Goal: Register for event/course: Sign up to attend an event or enroll in a course

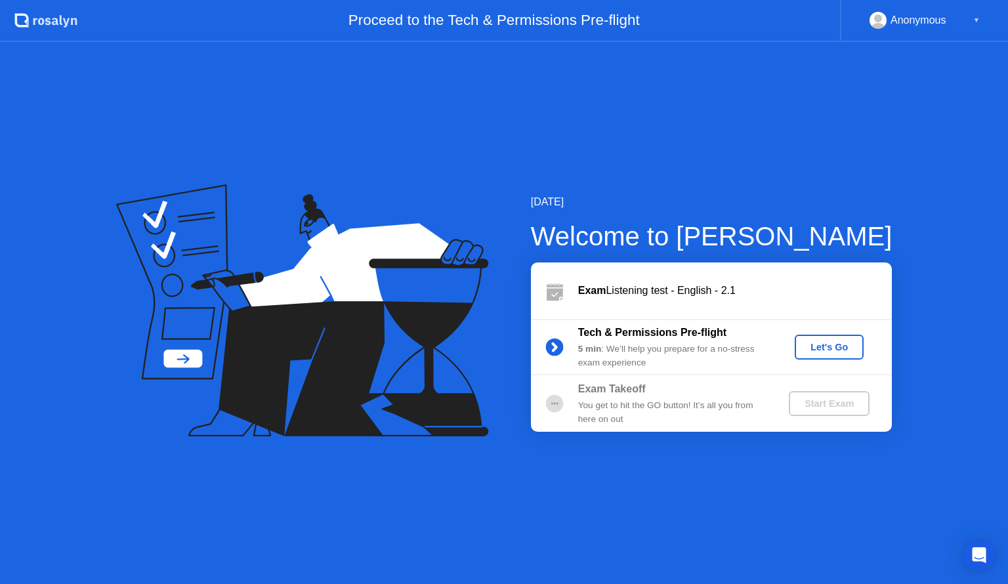
click at [838, 336] on button "Let's Go" at bounding box center [829, 347] width 69 height 25
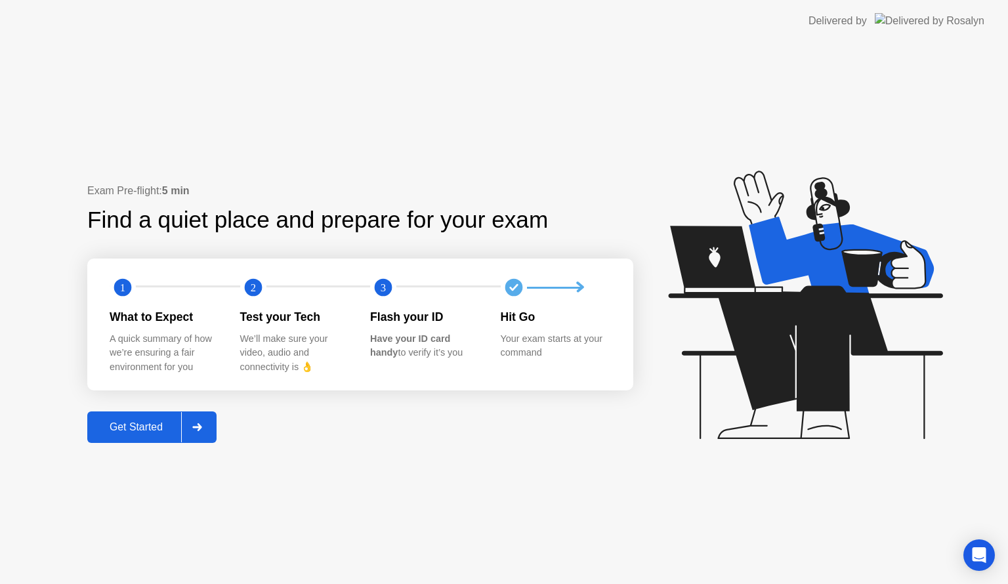
drag, startPoint x: 148, startPoint y: 419, endPoint x: 149, endPoint y: 428, distance: 9.3
click at [149, 428] on div "Get Started" at bounding box center [136, 427] width 90 height 12
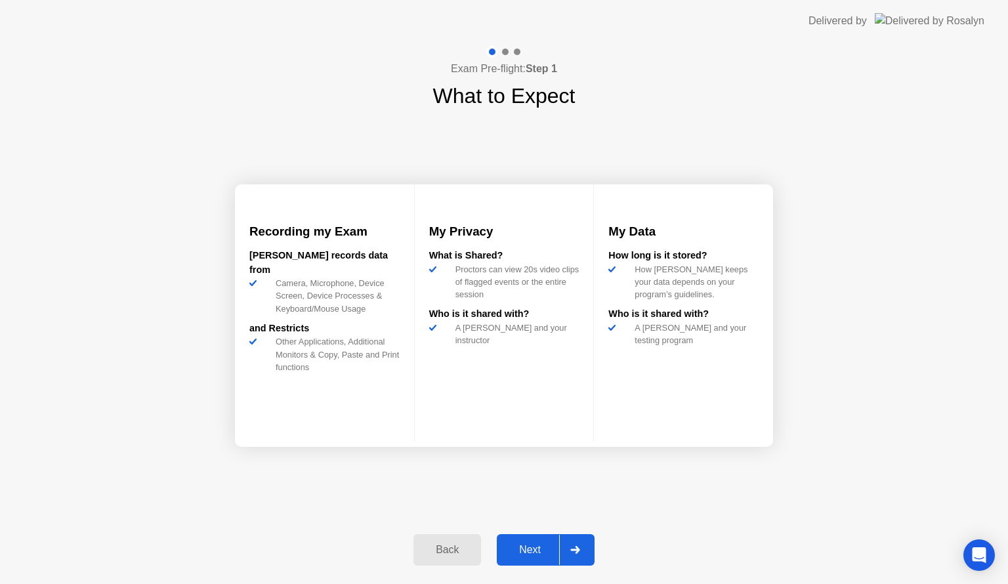
click at [511, 535] on button "Next" at bounding box center [546, 549] width 98 height 31
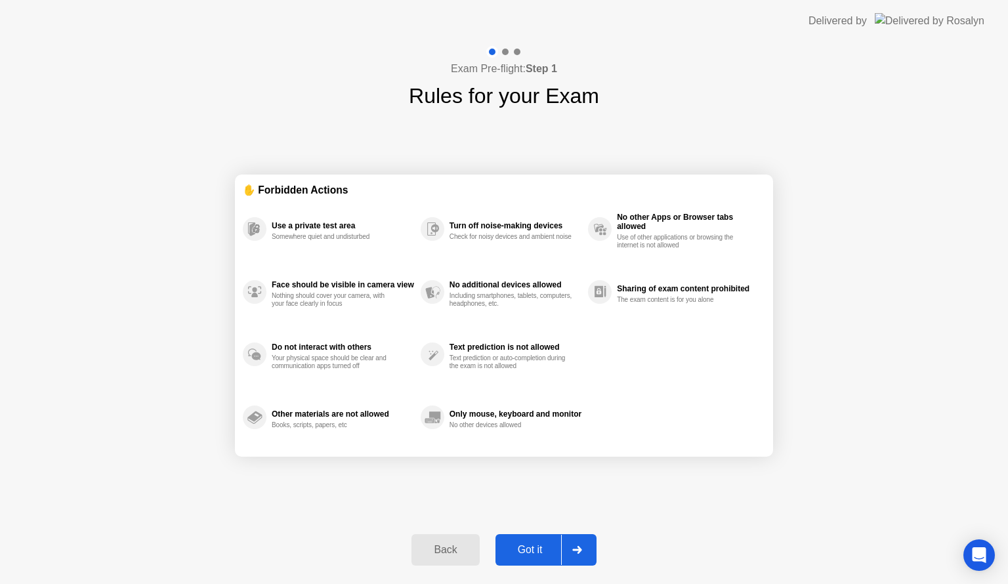
click at [534, 545] on div "Got it" at bounding box center [530, 550] width 62 height 12
select select "**********"
select select "*******"
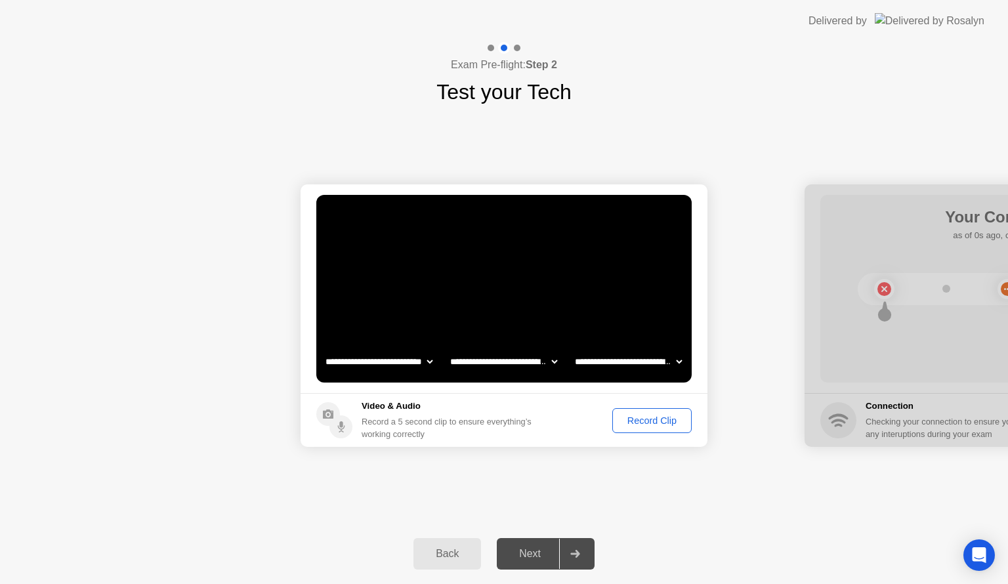
click at [662, 419] on div "Record Clip" at bounding box center [652, 420] width 70 height 10
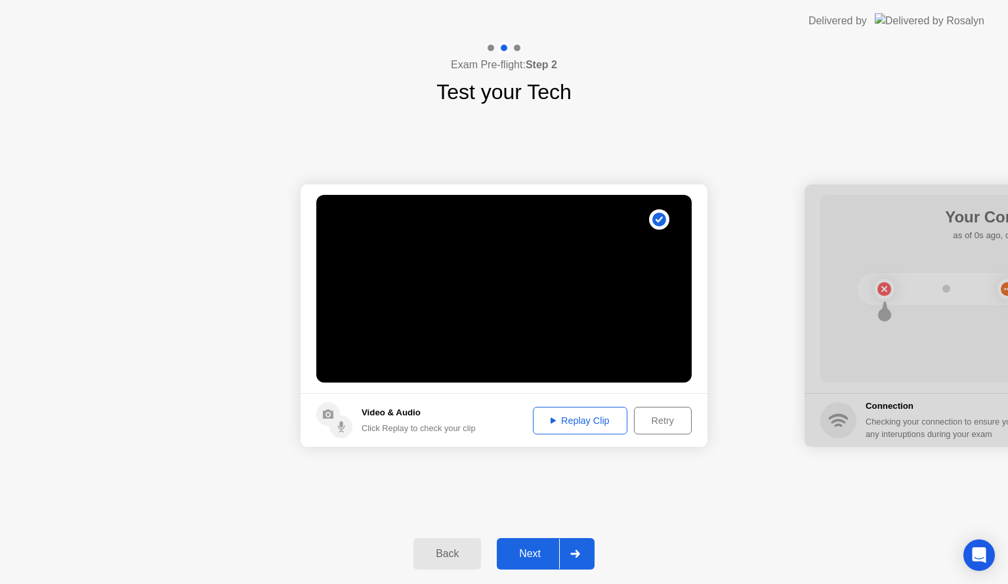
click at [679, 423] on div "Retry" at bounding box center [662, 420] width 49 height 10
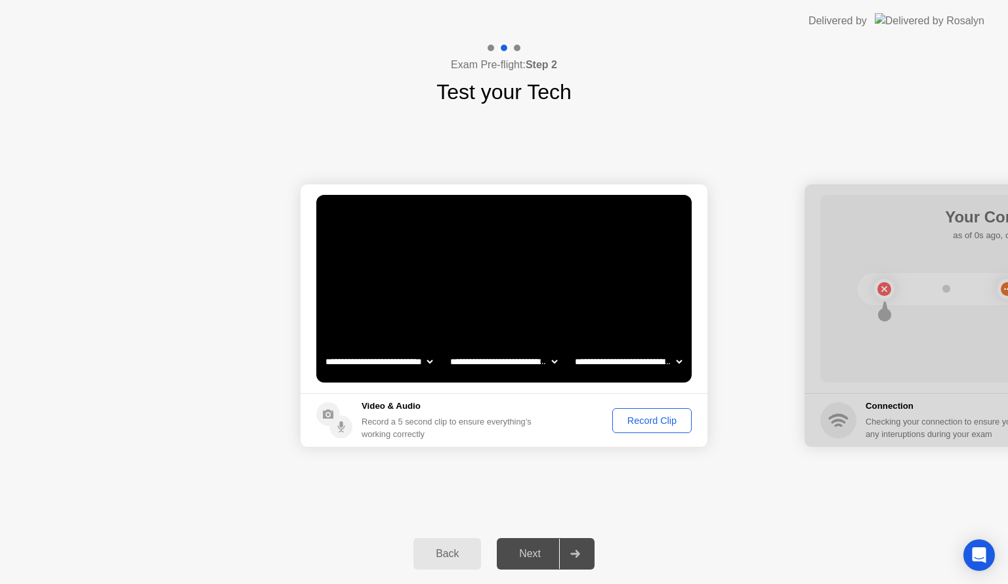
click at [621, 424] on div "Record Clip" at bounding box center [652, 420] width 70 height 10
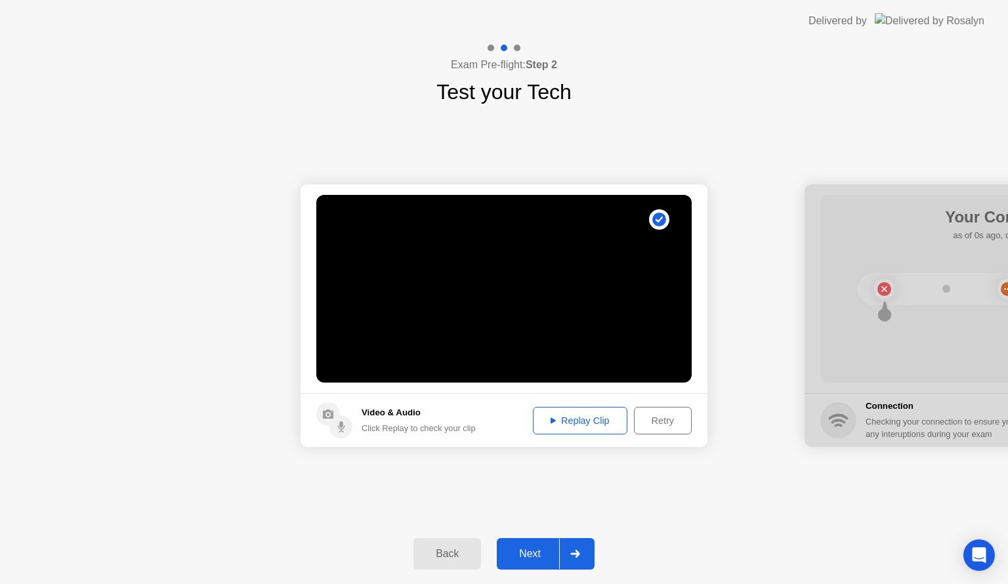
drag, startPoint x: 532, startPoint y: 548, endPoint x: 545, endPoint y: 554, distance: 13.5
click at [537, 554] on div "Next" at bounding box center [530, 554] width 58 height 12
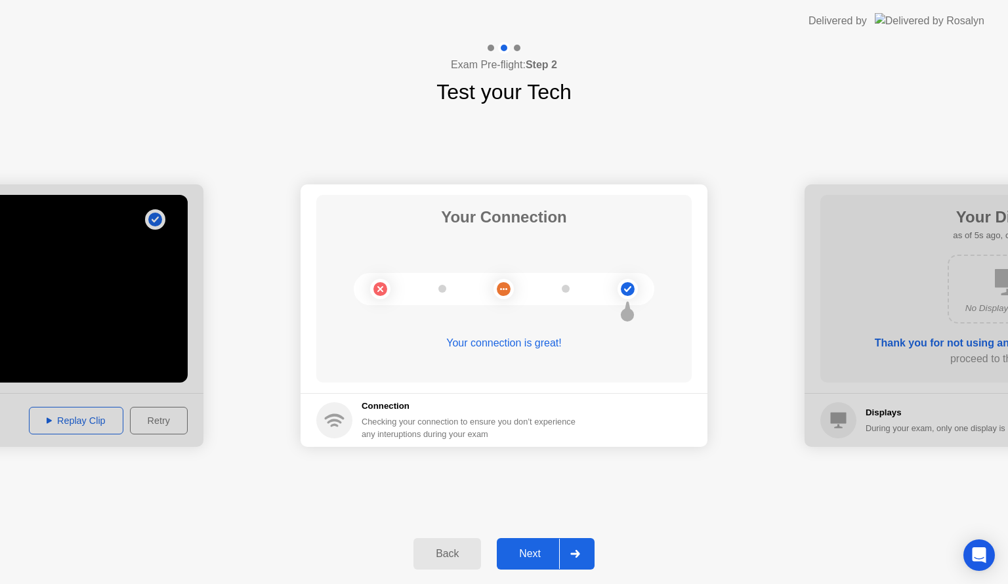
click at [535, 558] on div "Next" at bounding box center [530, 554] width 58 height 12
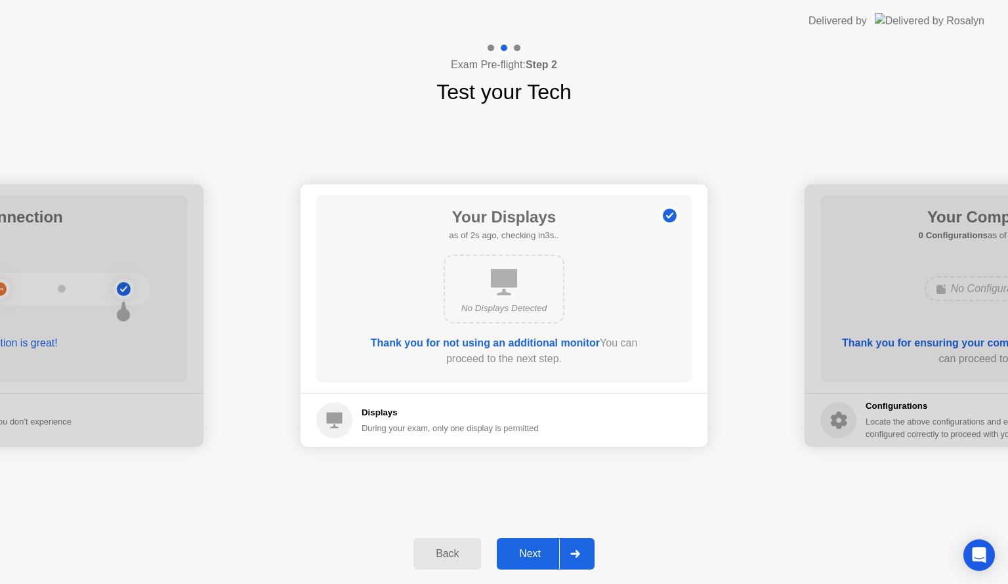
click at [530, 559] on div "Next" at bounding box center [530, 554] width 58 height 12
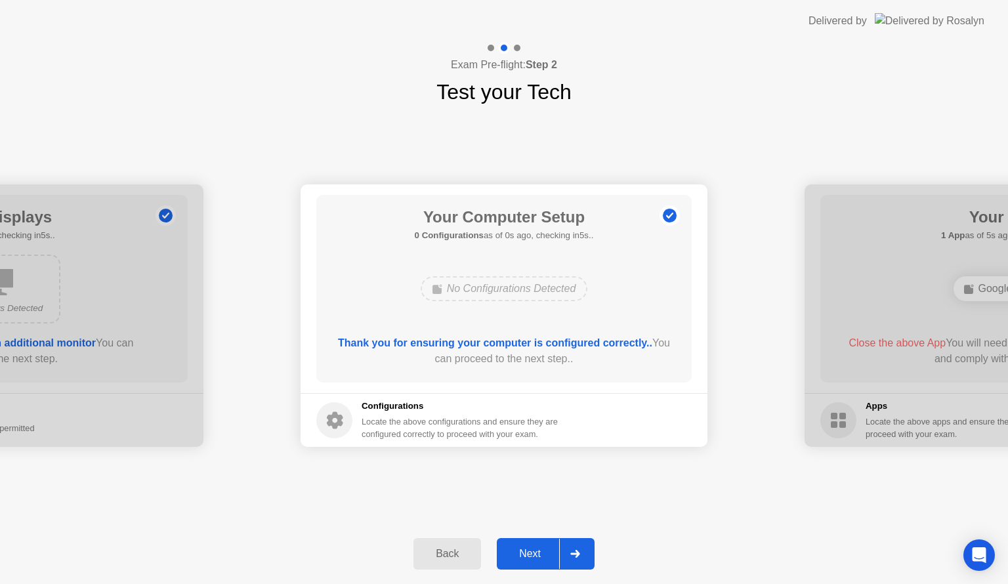
click at [527, 568] on button "Next" at bounding box center [546, 553] width 98 height 31
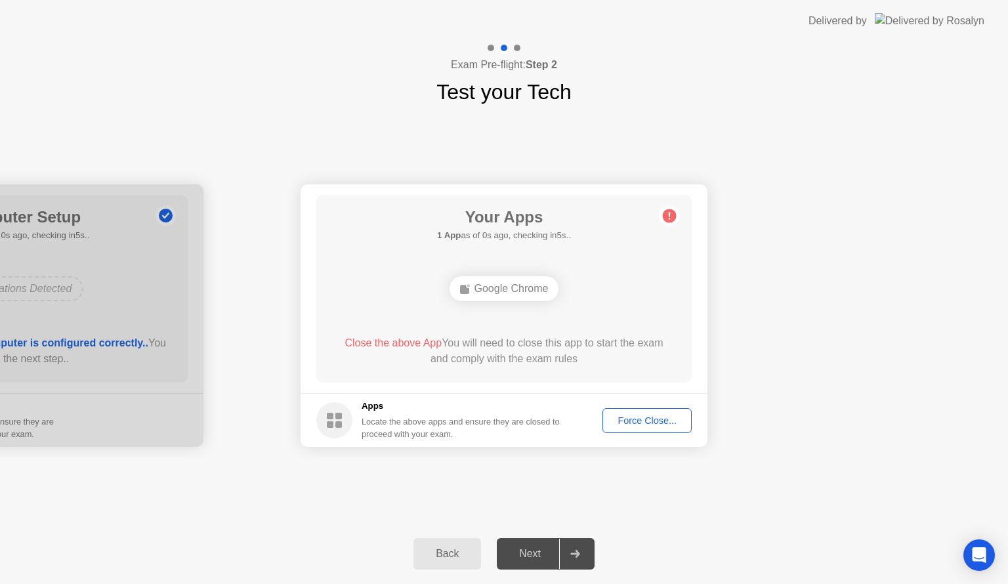
click at [622, 415] on div "Force Close..." at bounding box center [647, 420] width 80 height 10
drag, startPoint x: 566, startPoint y: 364, endPoint x: 563, endPoint y: 372, distance: 8.3
click at [390, 342] on span "Close the above App" at bounding box center [392, 342] width 97 height 11
click at [527, 294] on div "Google Chrome" at bounding box center [504, 288] width 110 height 25
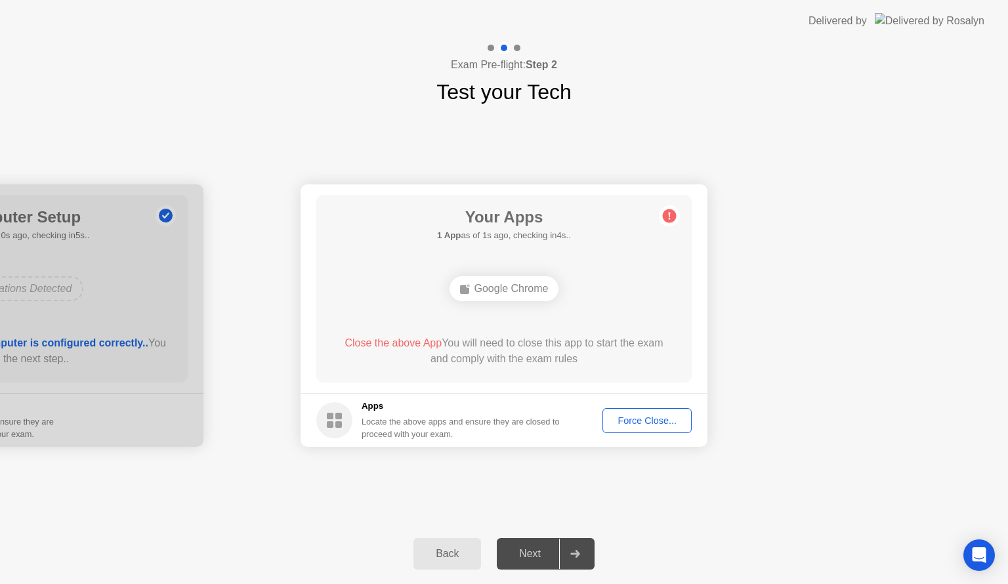
click at [635, 416] on div "Force Close..." at bounding box center [647, 420] width 80 height 10
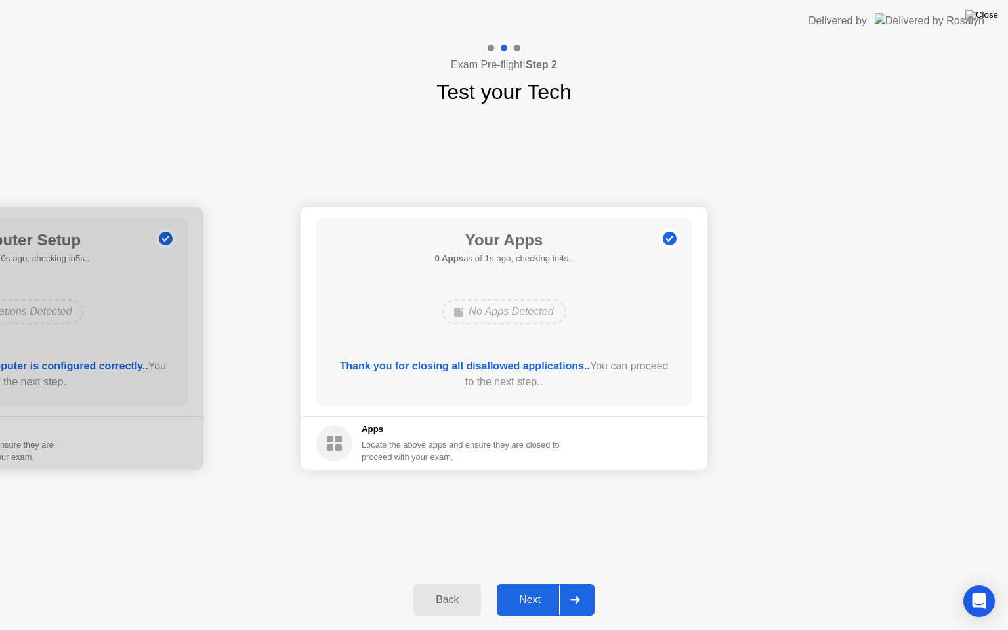
click at [545, 583] on div "Next" at bounding box center [530, 600] width 58 height 12
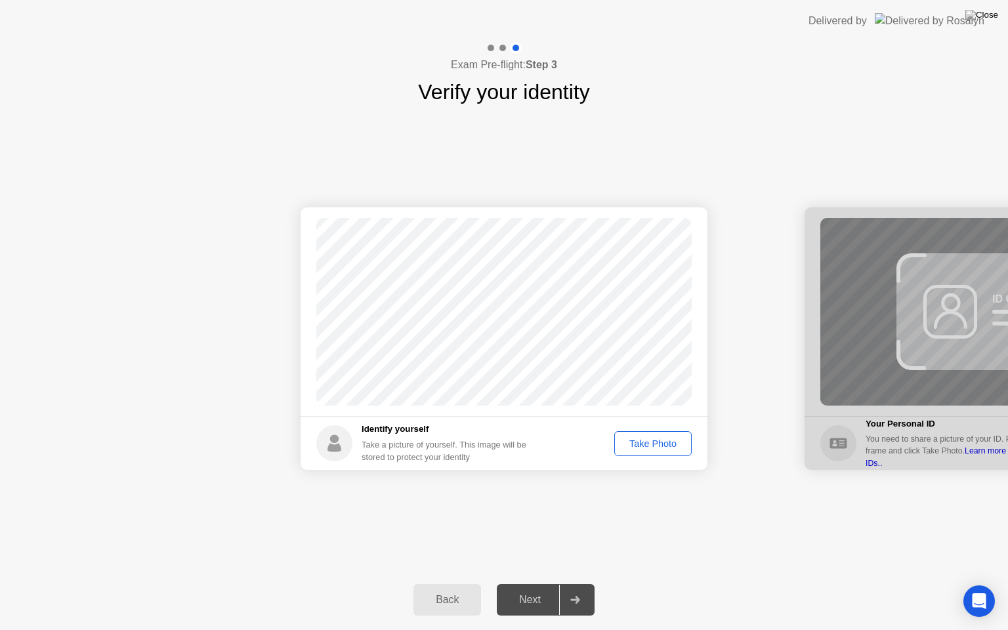
click at [672, 449] on div "Take Photo" at bounding box center [653, 443] width 68 height 10
click at [507, 583] on div "Next" at bounding box center [530, 600] width 58 height 12
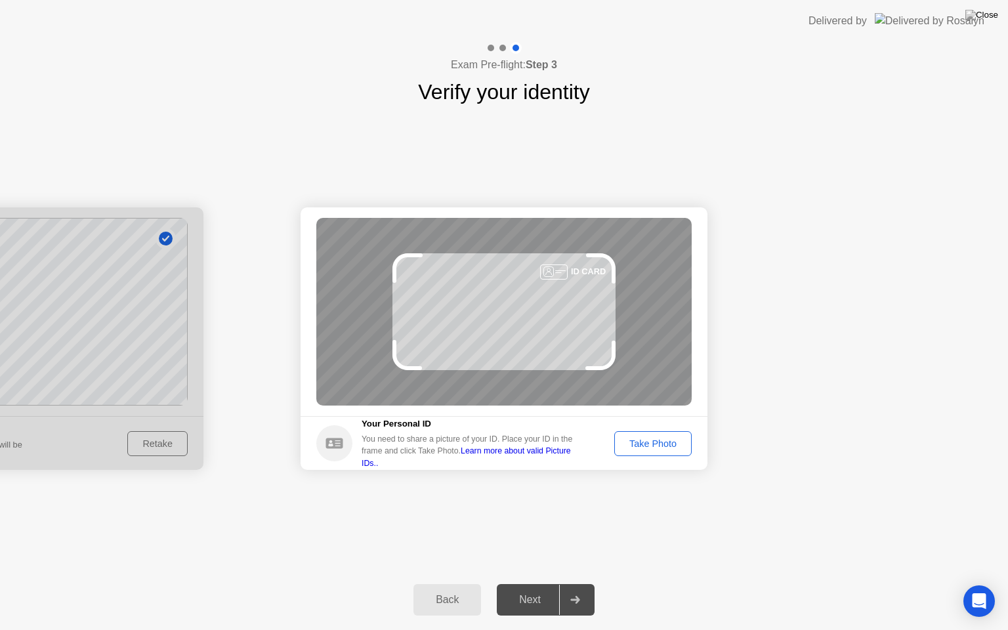
click at [646, 441] on div "Take Photo" at bounding box center [653, 443] width 68 height 10
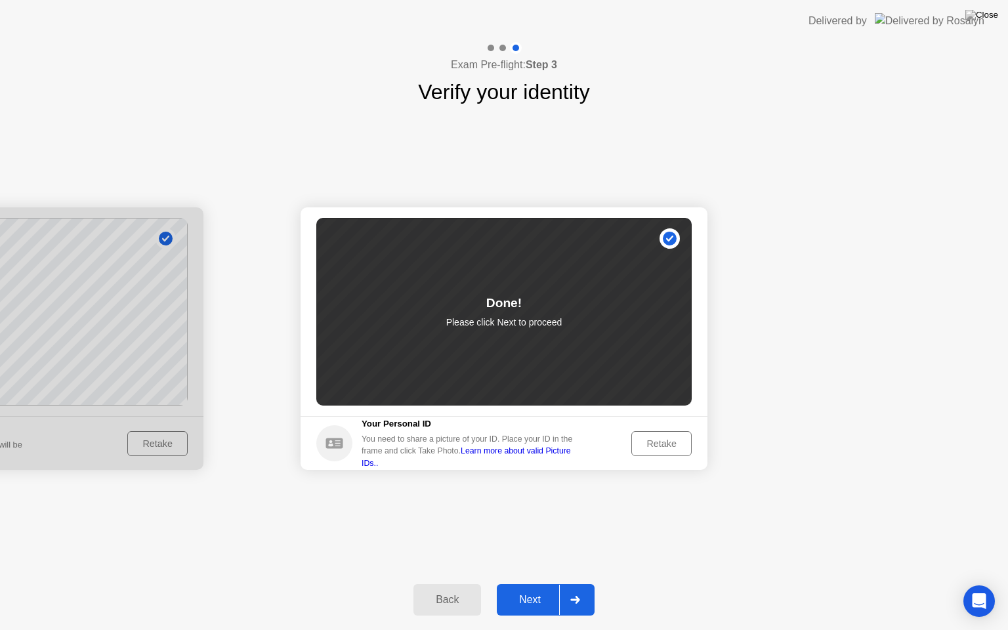
click at [526, 583] on div "Next" at bounding box center [530, 600] width 58 height 12
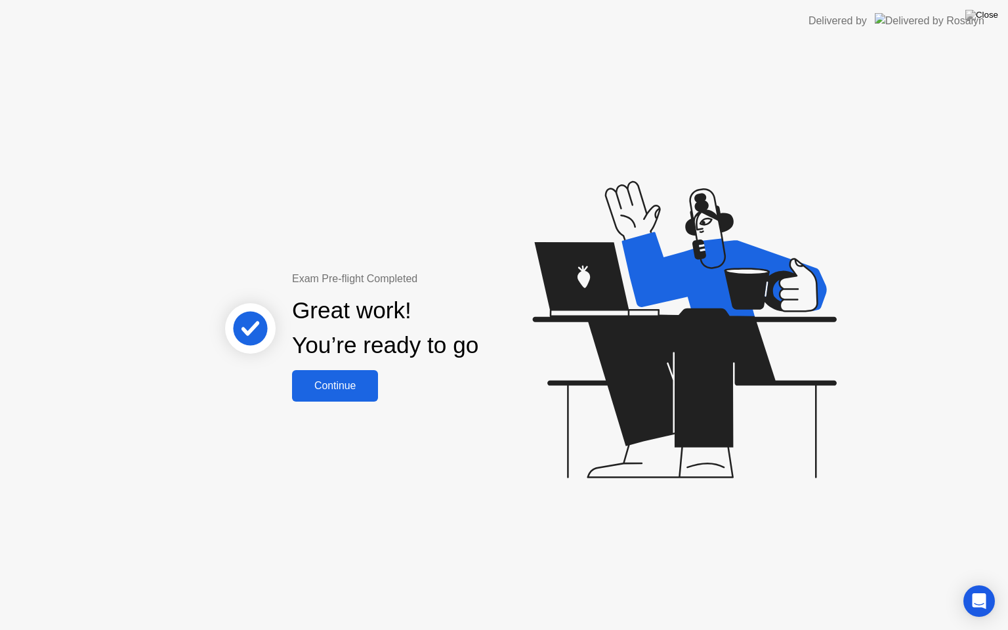
click at [322, 373] on button "Continue" at bounding box center [335, 385] width 86 height 31
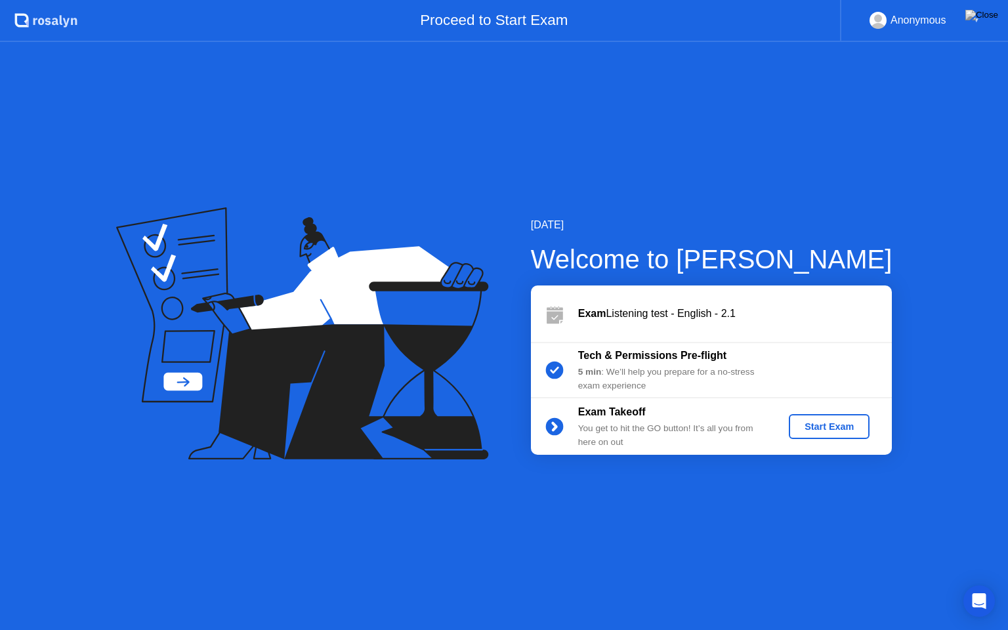
click at [819, 421] on div "Start Exam" at bounding box center [829, 426] width 70 height 10
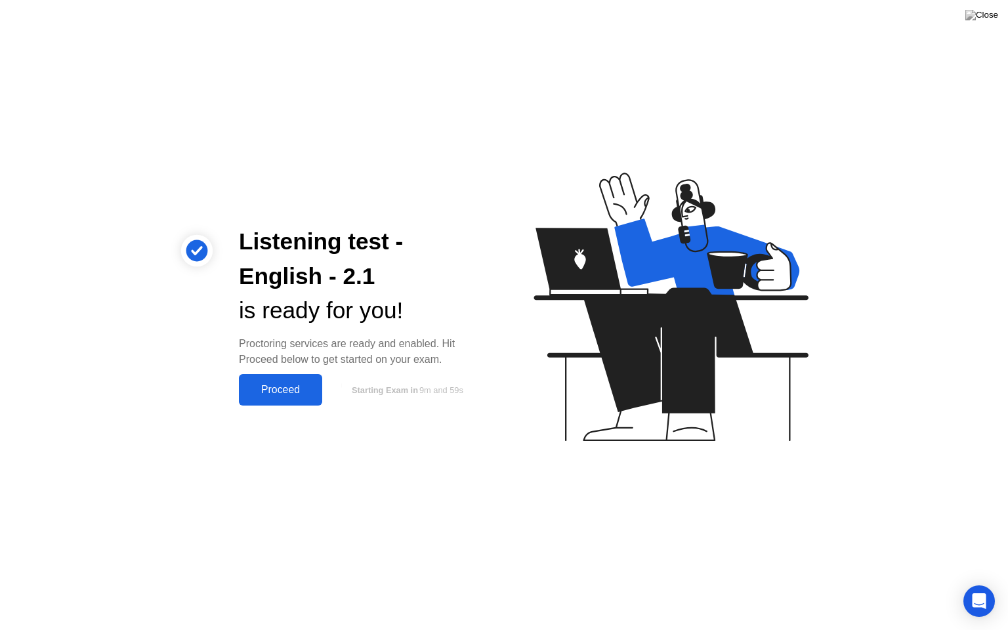
click at [312, 386] on div "Proceed" at bounding box center [280, 390] width 75 height 12
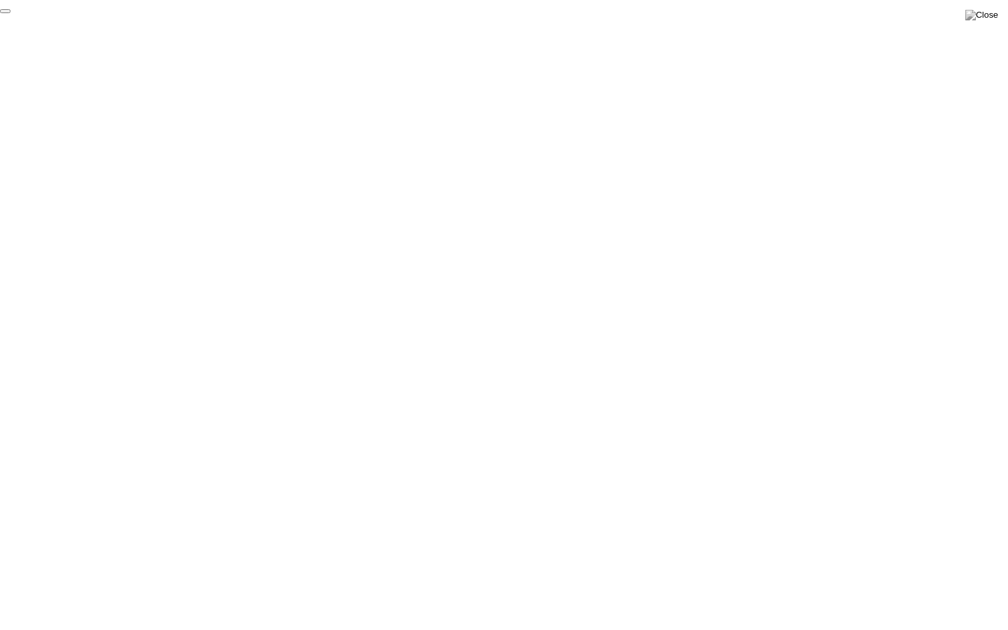
click div "End Proctoring Session"
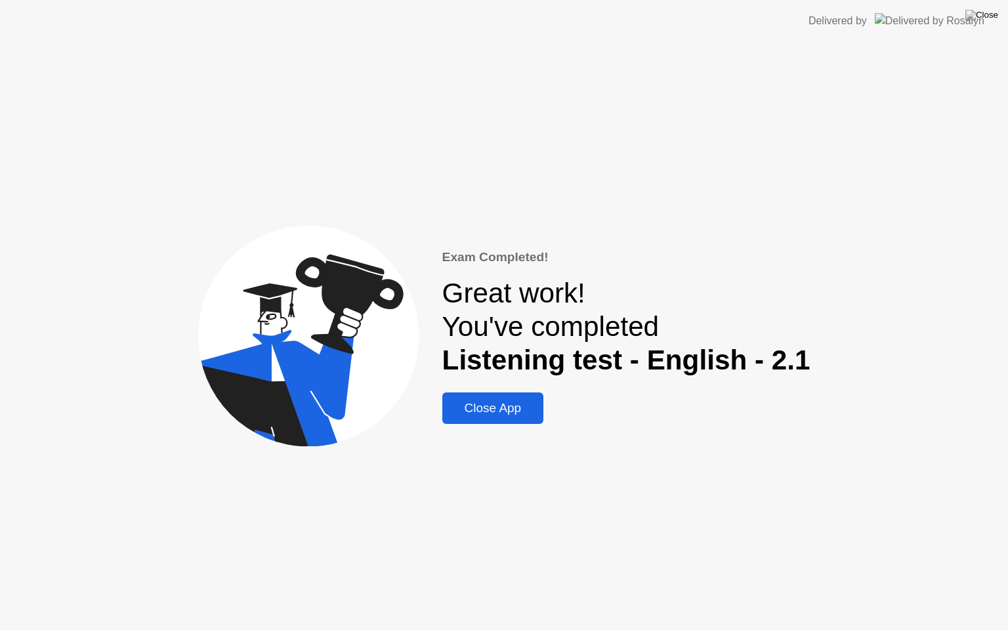
click at [520, 396] on button "Close App" at bounding box center [493, 407] width 102 height 31
